Goal: Task Accomplishment & Management: Use online tool/utility

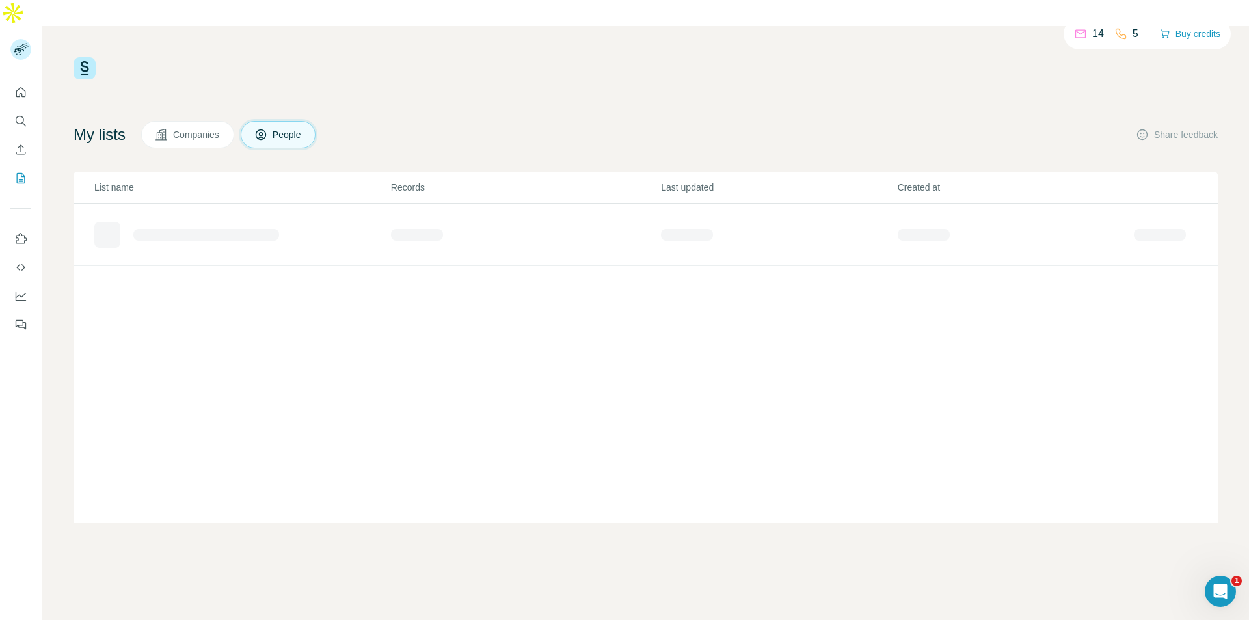
click at [418, 57] on div "14 5 Buy credits" at bounding box center [646, 68] width 1145 height 22
